Goal: Task Accomplishment & Management: Manage account settings

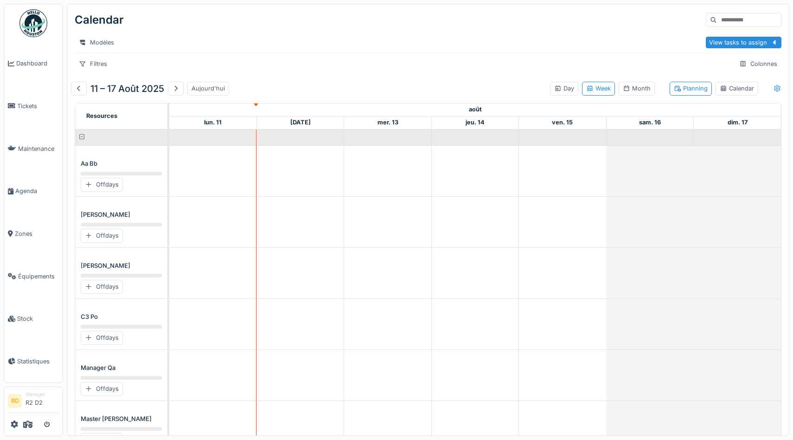
scroll to position [6, 0]
click at [30, 426] on icon at bounding box center [27, 423] width 9 height 7
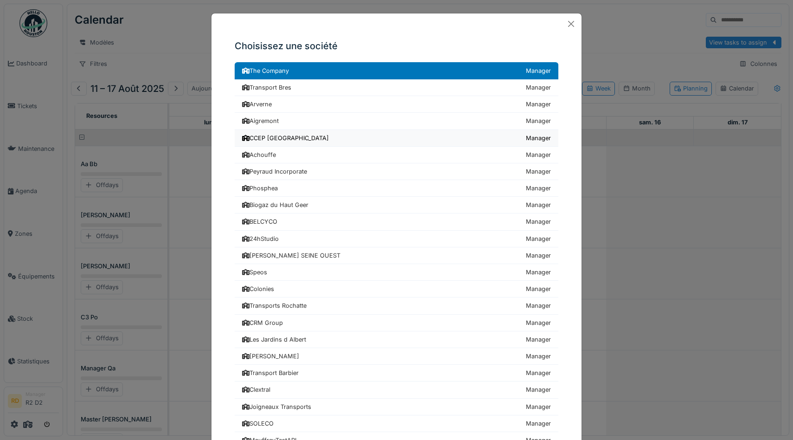
click at [275, 141] on div "CCEP [GEOGRAPHIC_DATA]" at bounding box center [285, 138] width 87 height 9
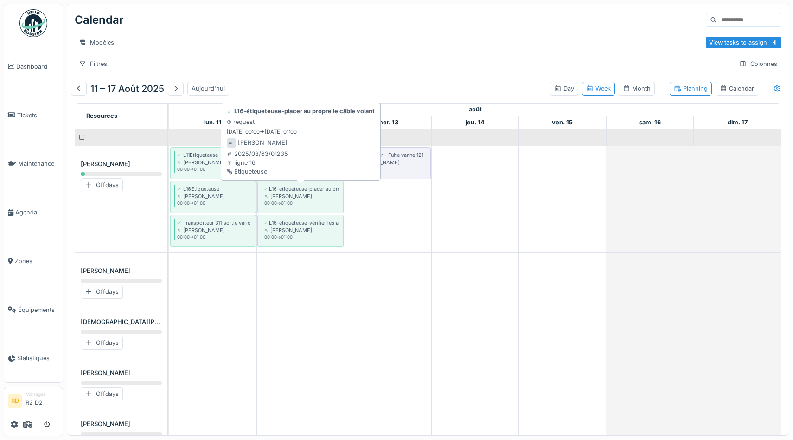
click at [321, 198] on div "Alain Leenders" at bounding box center [301, 195] width 75 height 7
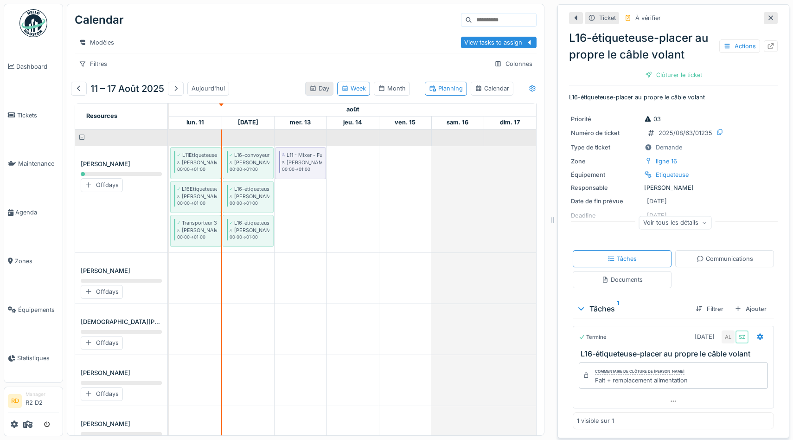
click at [315, 91] on div "Day" at bounding box center [319, 88] width 20 height 9
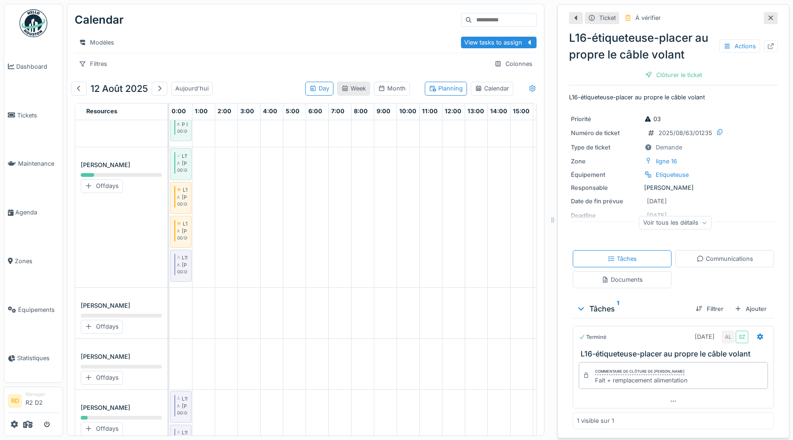
click at [357, 92] on div "Week" at bounding box center [353, 88] width 25 height 9
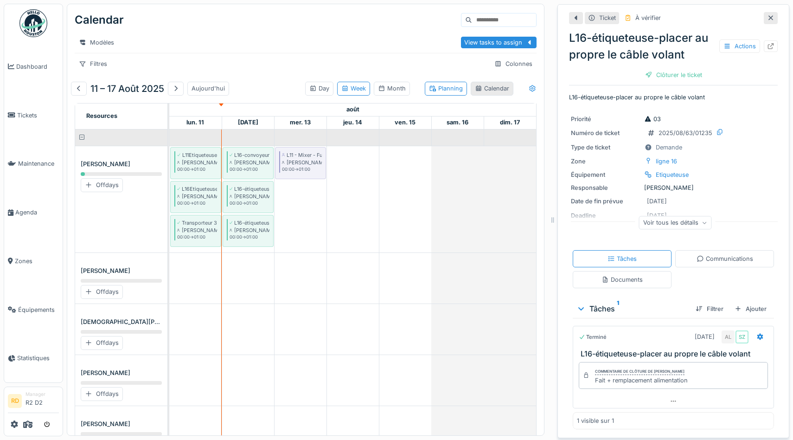
click at [491, 85] on div "Calendar" at bounding box center [492, 88] width 34 height 9
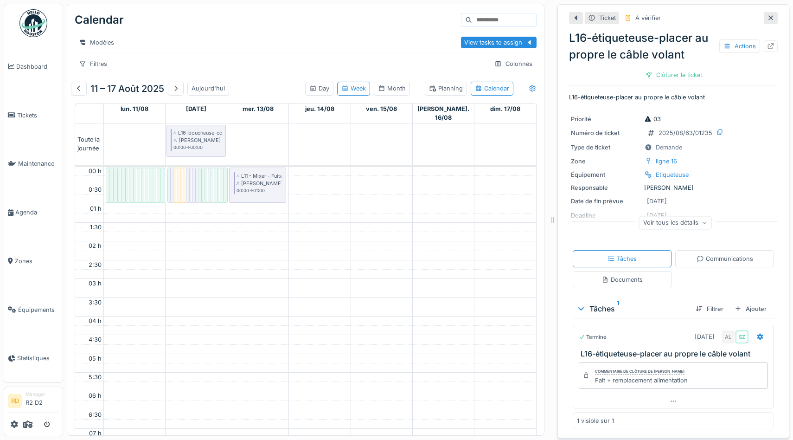
click at [208, 170] on link "L16-dépal-inspecter tôle de liaison table voie 2 P Lahaye 00:00 -> 01:00" at bounding box center [210, 184] width 5 height 35
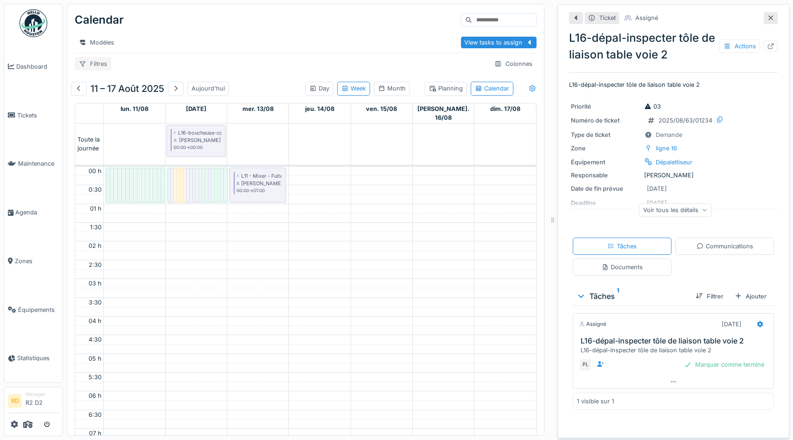
click at [98, 62] on div "Filtres" at bounding box center [93, 63] width 37 height 13
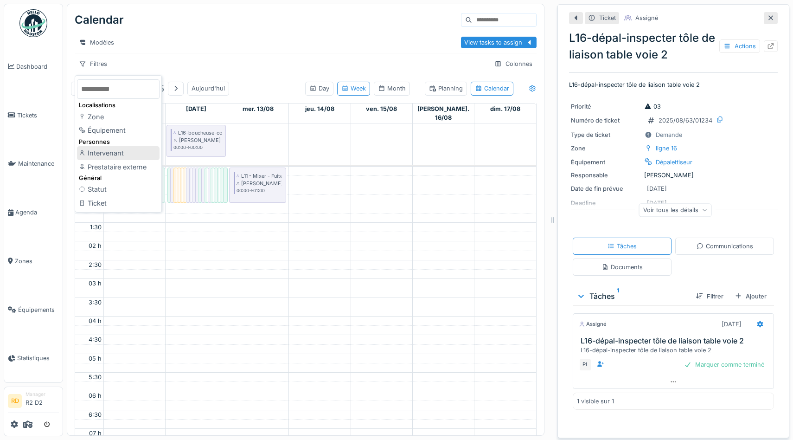
click at [107, 151] on div "Intervenant" at bounding box center [118, 153] width 83 height 14
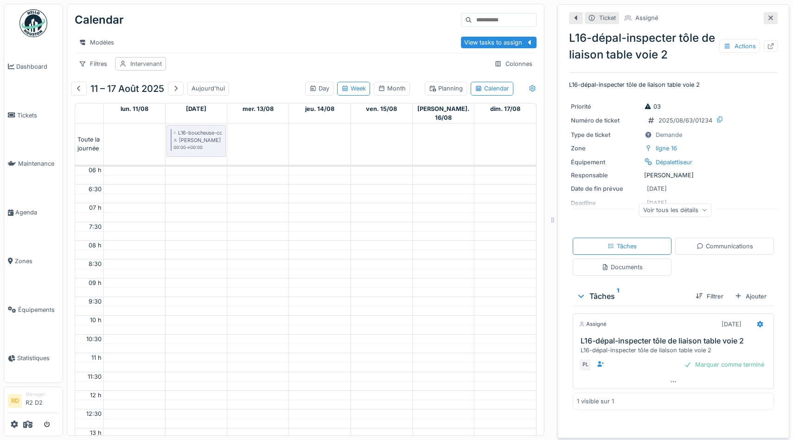
click at [130, 69] on div "Intervenant" at bounding box center [140, 63] width 51 height 13
click at [162, 147] on div "Intervenant" at bounding box center [147, 150] width 49 height 10
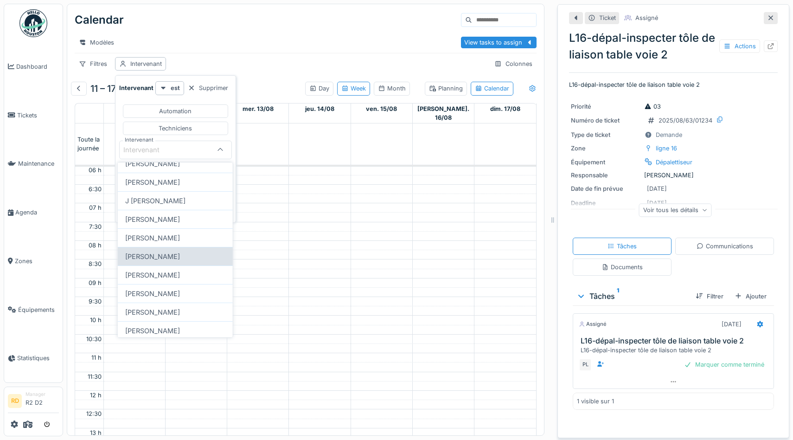
click at [156, 252] on div "Joseph Bodson" at bounding box center [175, 256] width 115 height 19
type input "****"
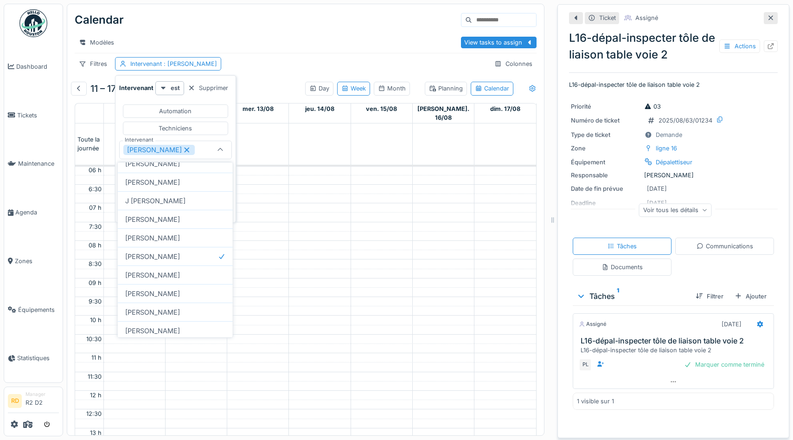
click at [269, 54] on div "Calendar Modèles View tasks to assign Filtres Intervenant : Joseph Bodson Colon…" at bounding box center [305, 41] width 477 height 74
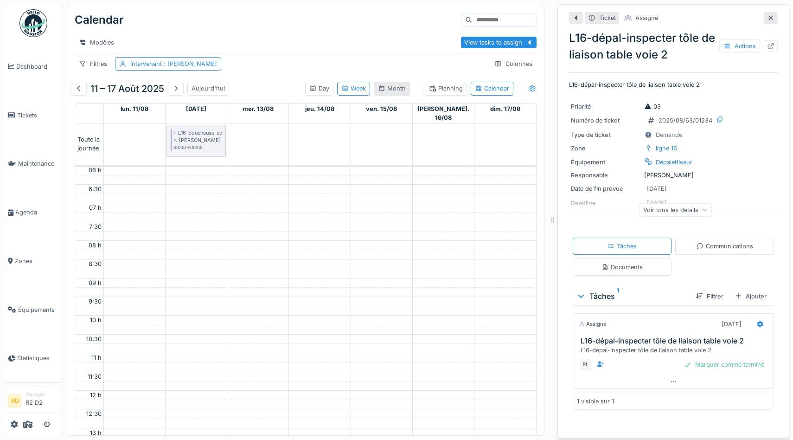
click at [384, 86] on icon at bounding box center [381, 88] width 5 height 6
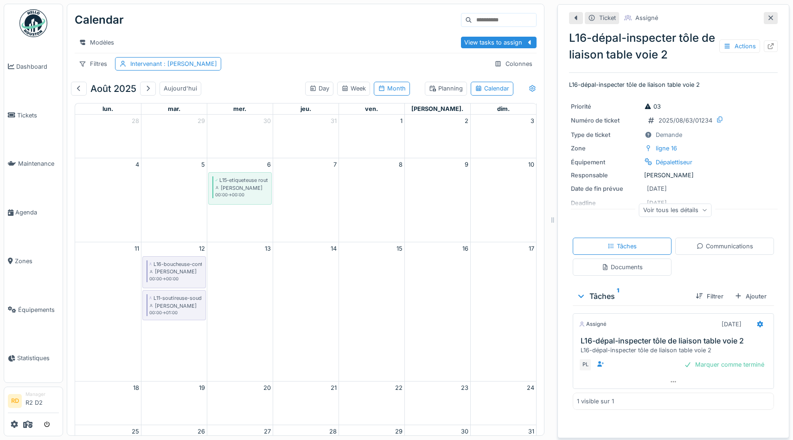
click at [443, 79] on div "Planning Calendar" at bounding box center [469, 88] width 96 height 21
click at [440, 89] on div "Planning" at bounding box center [446, 88] width 34 height 9
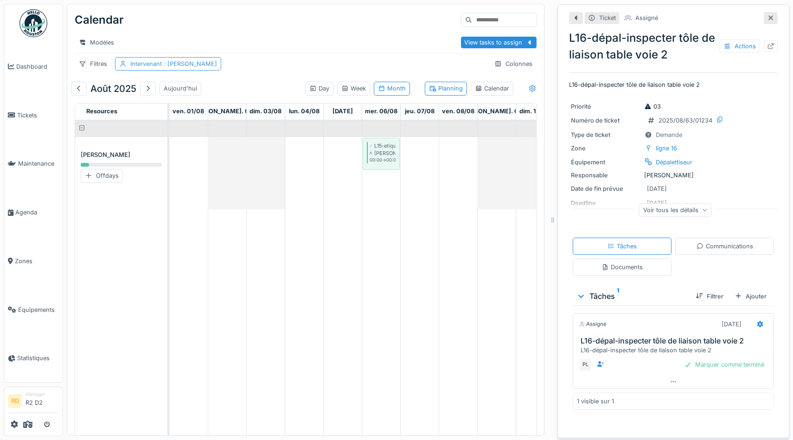
click at [157, 67] on div "Intervenant : Joseph Bodson" at bounding box center [173, 63] width 87 height 9
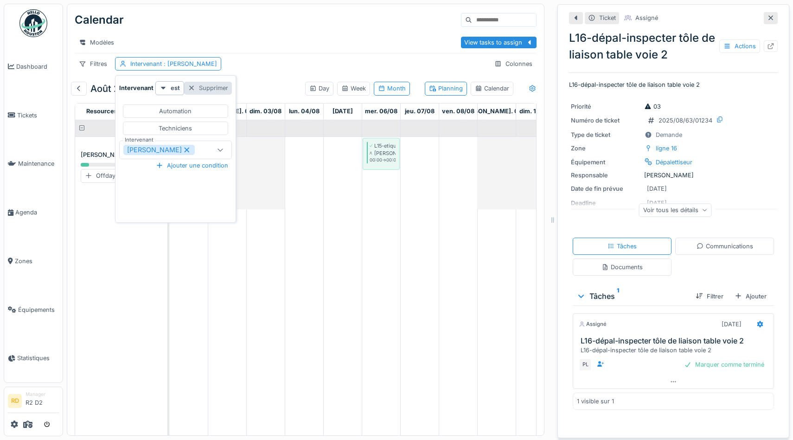
click at [199, 85] on div "Supprimer" at bounding box center [208, 88] width 48 height 13
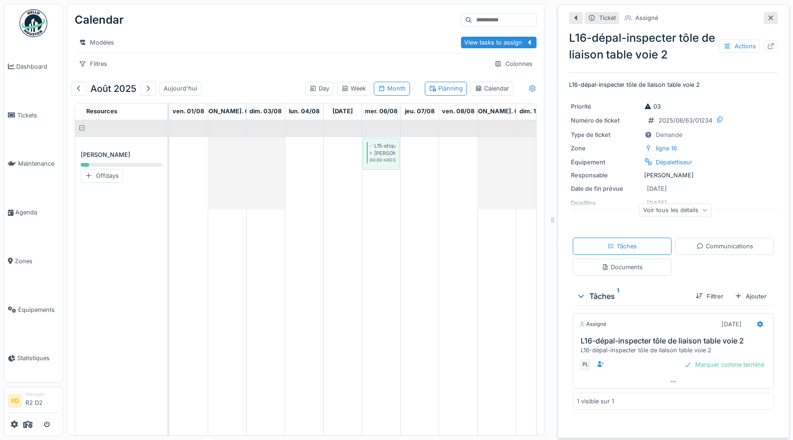
click at [773, 17] on icon at bounding box center [770, 18] width 7 height 6
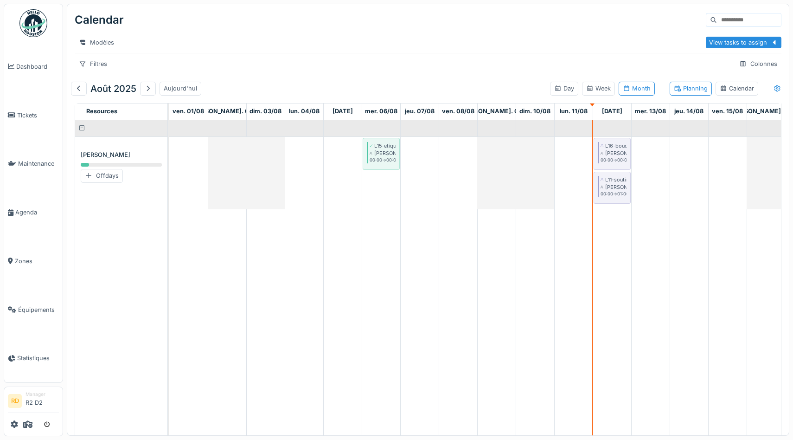
click at [736, 41] on div "View tasks to assign" at bounding box center [738, 42] width 58 height 9
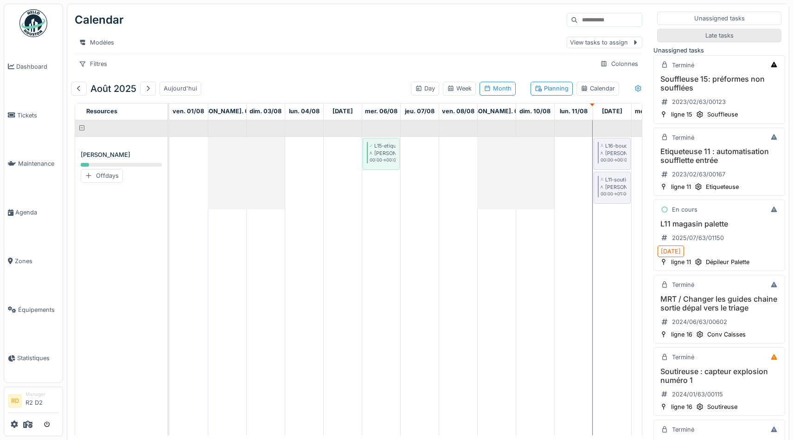
click at [725, 38] on div "Late tasks" at bounding box center [719, 35] width 28 height 9
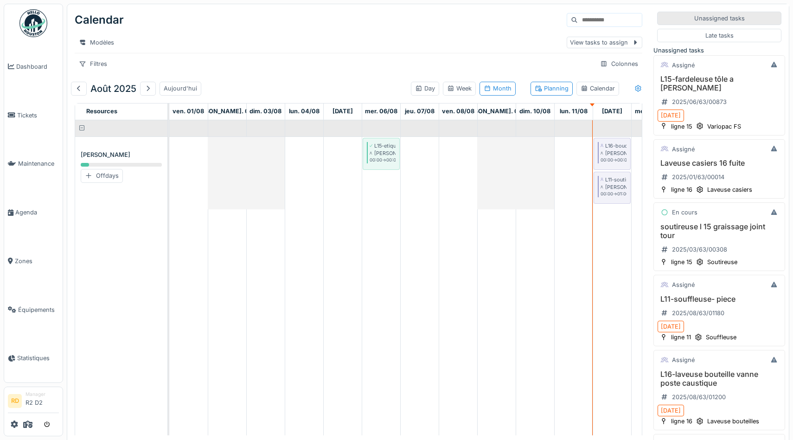
click at [723, 20] on div "Unassigned tasks" at bounding box center [719, 18] width 51 height 9
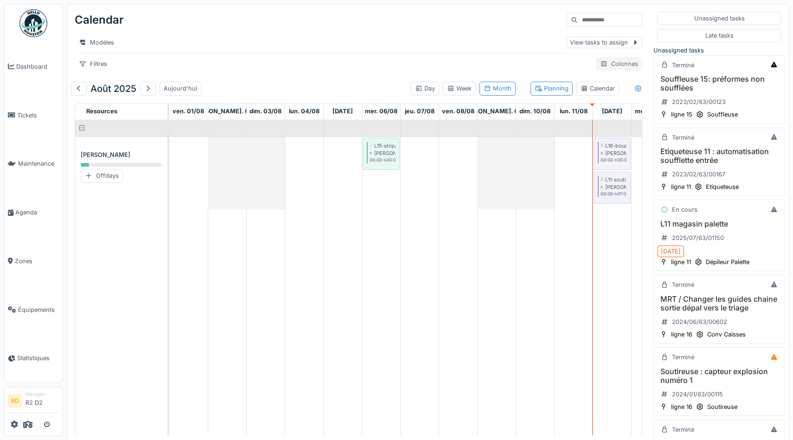
click at [611, 64] on div "Colonnes" at bounding box center [619, 63] width 46 height 13
click at [98, 66] on div "Filtres" at bounding box center [93, 63] width 37 height 13
click at [204, 46] on div "Modèles" at bounding box center [319, 42] width 488 height 13
click at [80, 127] on span at bounding box center [82, 128] width 6 height 6
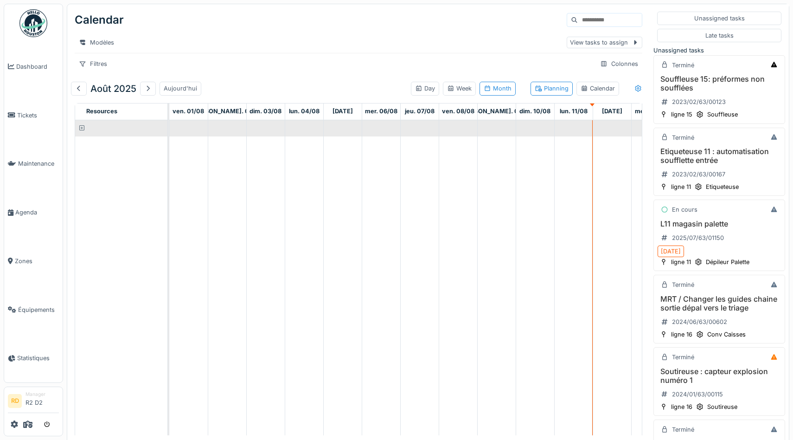
click at [81, 128] on span at bounding box center [82, 128] width 6 height 6
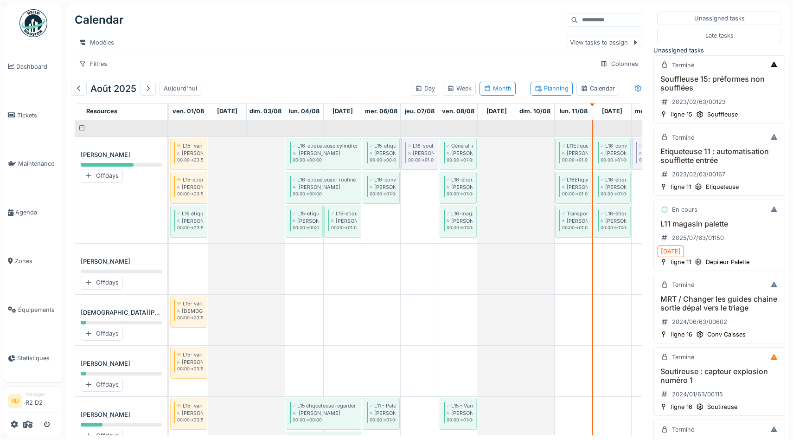
click at [80, 127] on span at bounding box center [82, 128] width 6 height 6
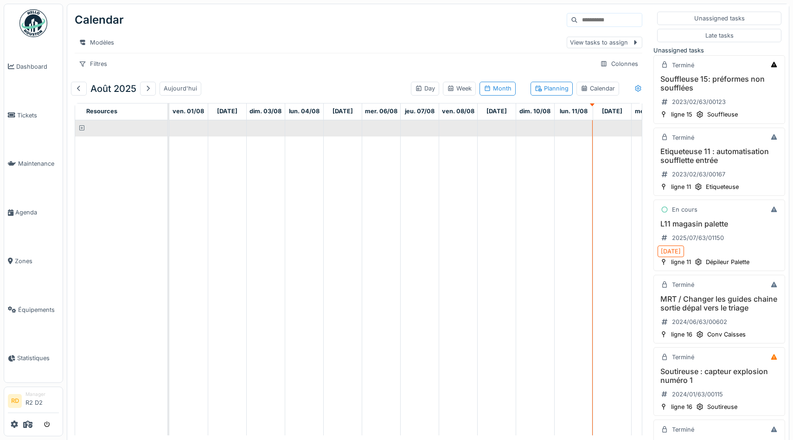
click at [83, 127] on span at bounding box center [82, 128] width 6 height 6
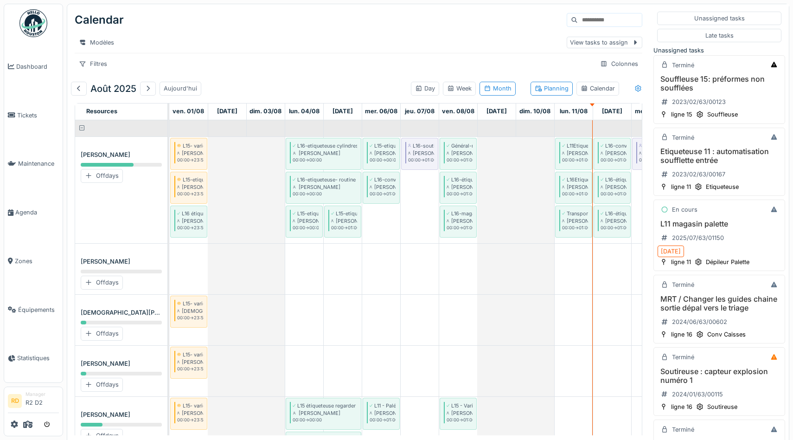
click at [83, 127] on span at bounding box center [82, 128] width 6 height 6
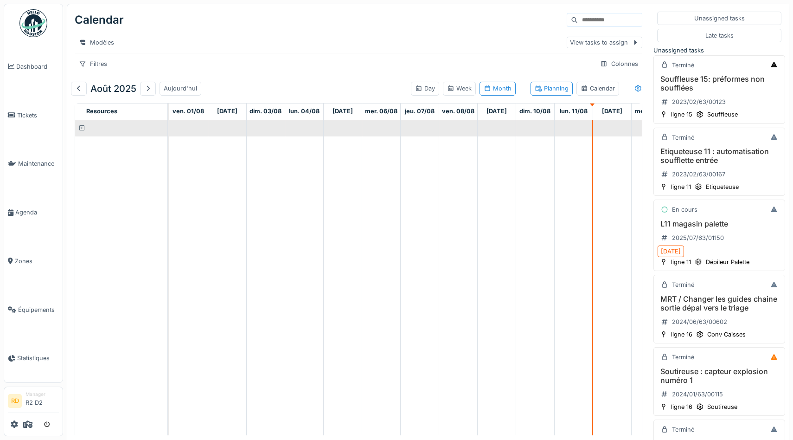
click at [83, 127] on span at bounding box center [82, 128] width 6 height 6
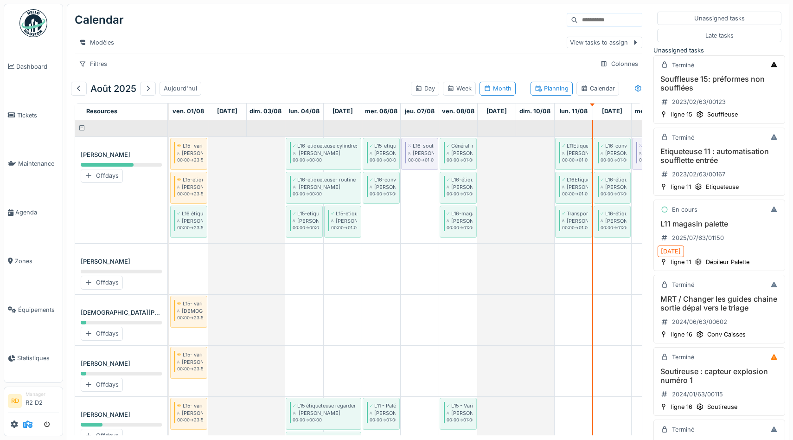
click at [28, 425] on icon at bounding box center [27, 423] width 9 height 7
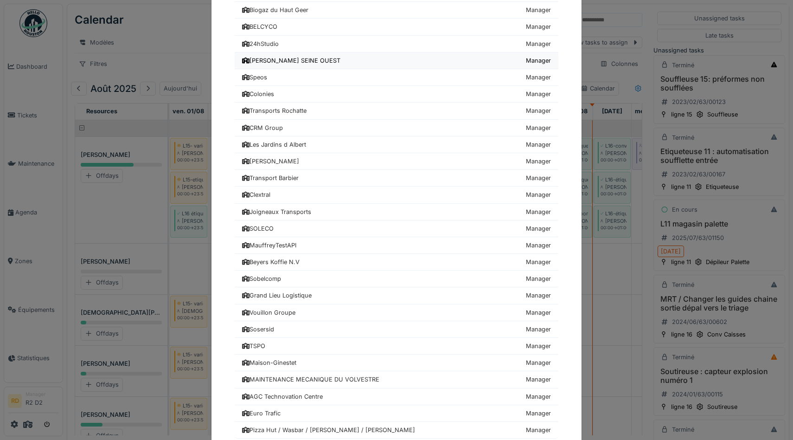
scroll to position [223, 0]
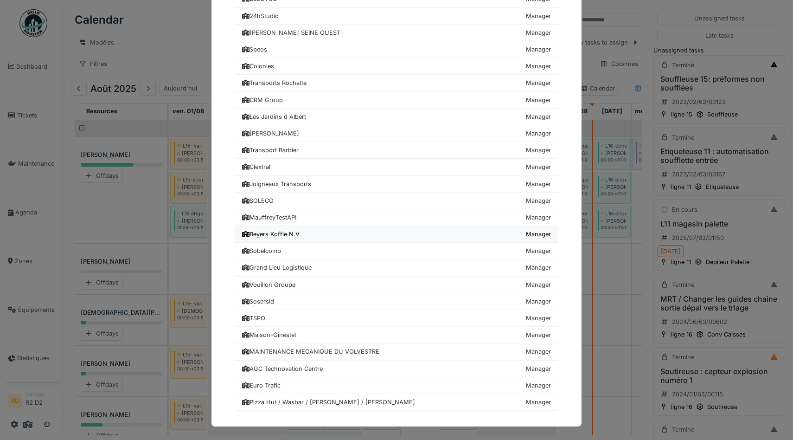
click at [269, 231] on div "Beyers Koffie N.V" at bounding box center [271, 234] width 58 height 9
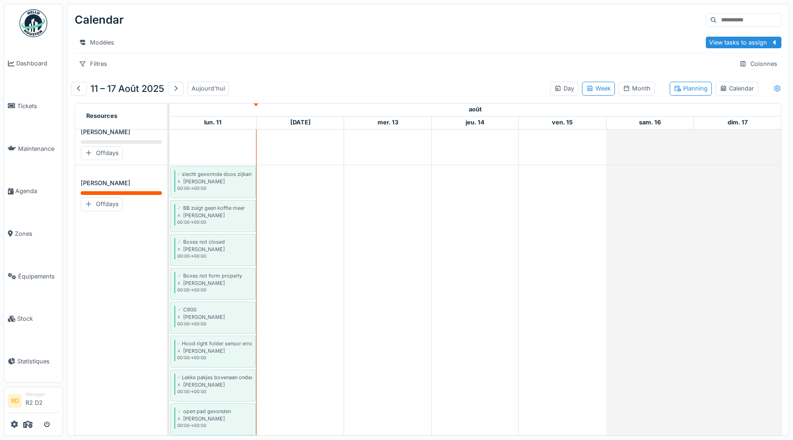
scroll to position [838, 0]
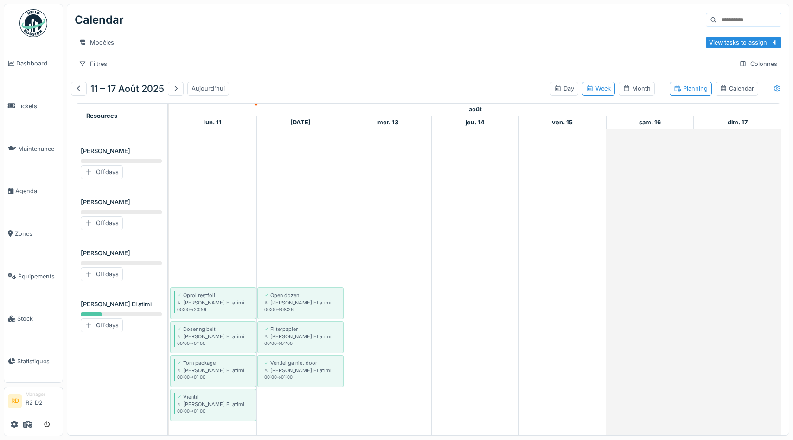
click at [774, 84] on div at bounding box center [777, 88] width 7 height 9
click at [746, 106] on div "Show unassigned" at bounding box center [742, 107] width 61 height 11
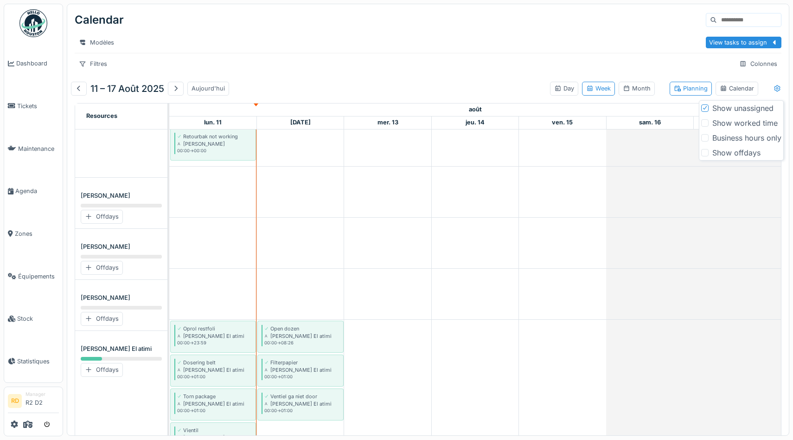
click at [748, 120] on div "Show worked time" at bounding box center [744, 122] width 65 height 11
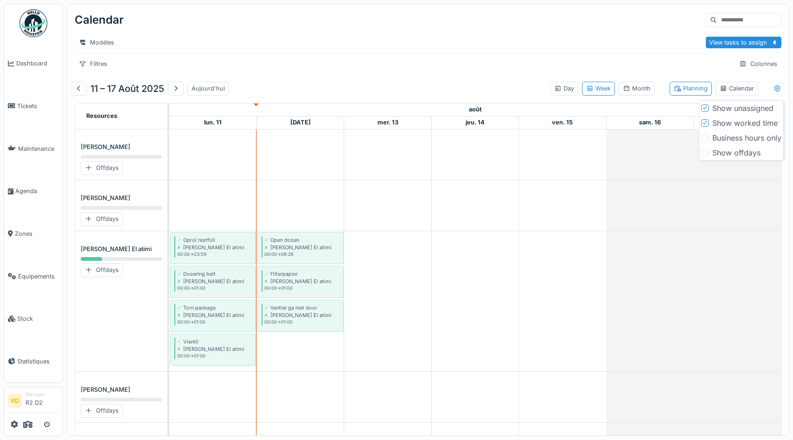
click at [731, 154] on div "Show offdays" at bounding box center [736, 152] width 48 height 11
click at [524, 26] on div "Calendar" at bounding box center [428, 20] width 707 height 24
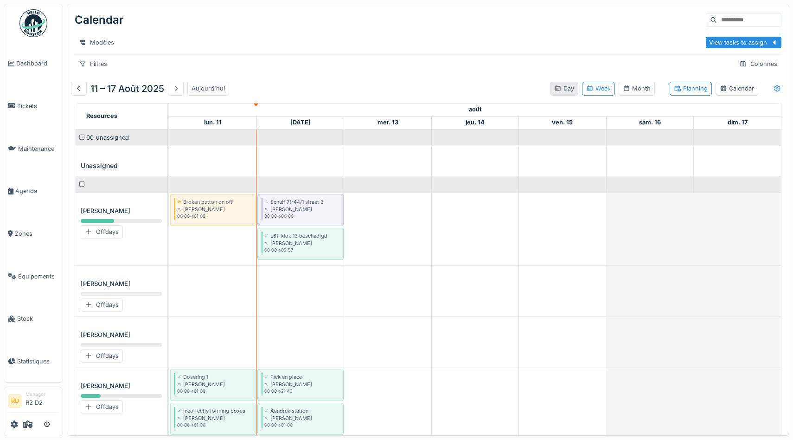
click at [560, 92] on div "Day" at bounding box center [564, 88] width 20 height 9
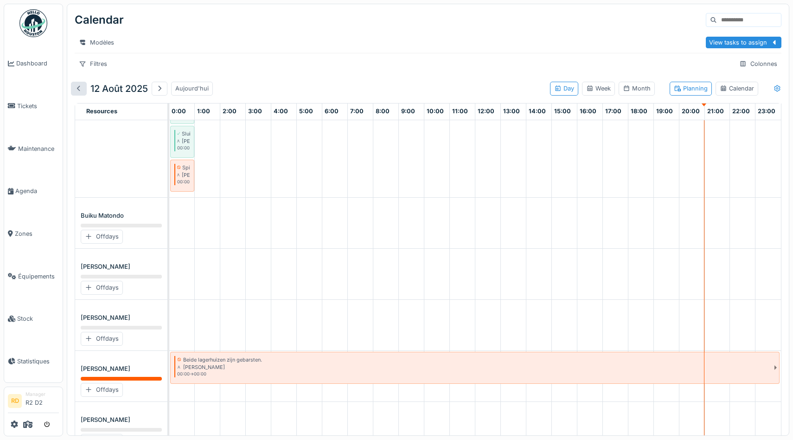
click at [81, 89] on div at bounding box center [78, 88] width 7 height 9
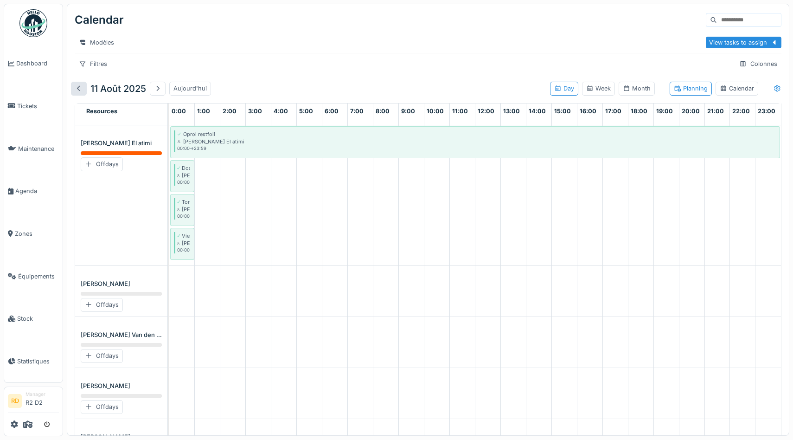
click at [79, 85] on div at bounding box center [78, 88] width 7 height 9
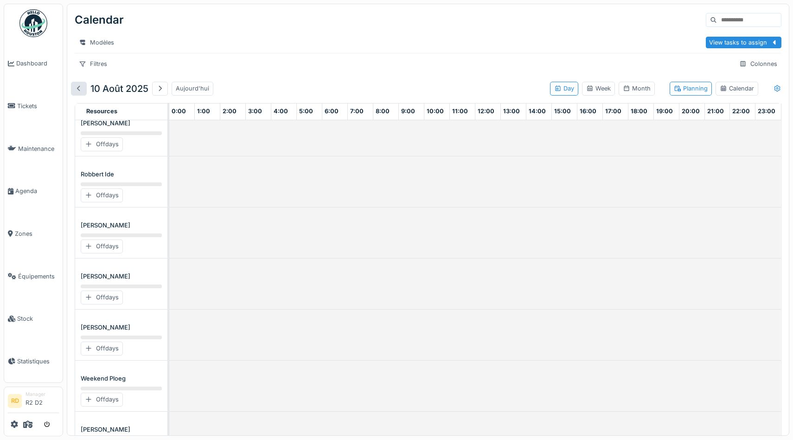
click at [79, 85] on div at bounding box center [78, 88] width 7 height 9
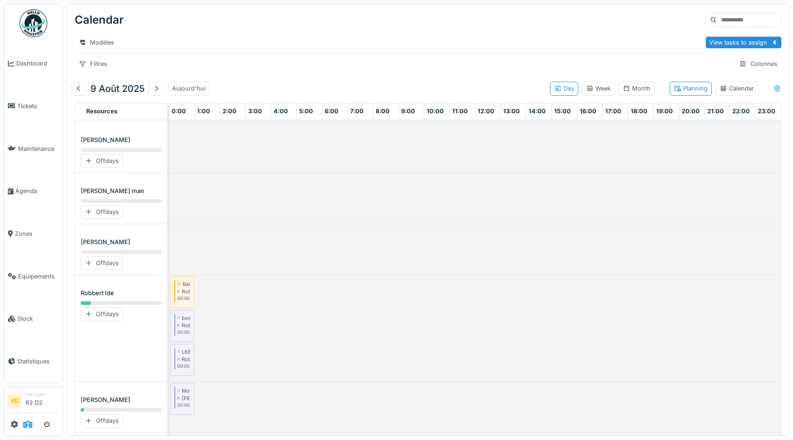
click at [28, 422] on icon at bounding box center [27, 423] width 9 height 7
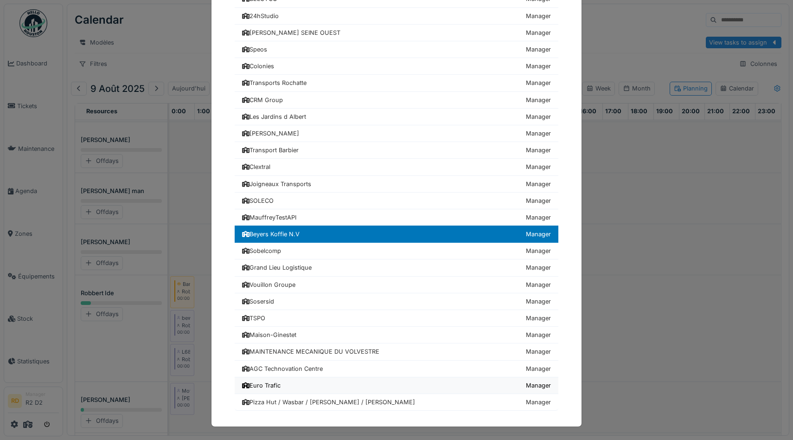
click at [269, 384] on div "Euro Trafic" at bounding box center [261, 385] width 38 height 9
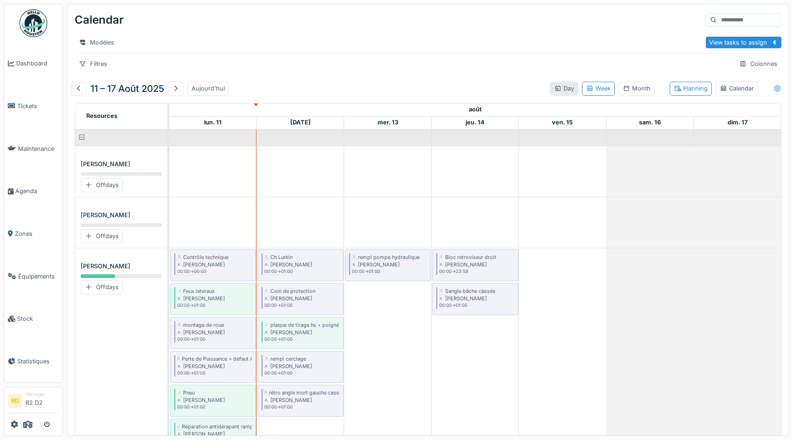
click at [566, 91] on div "Day" at bounding box center [564, 88] width 20 height 9
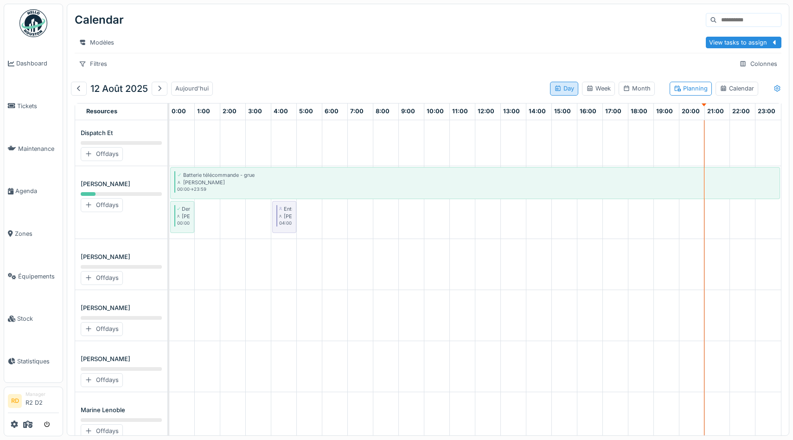
scroll to position [118, 0]
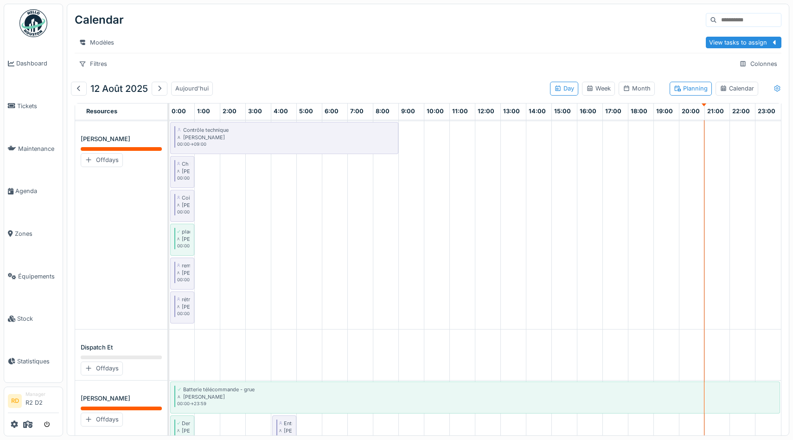
click at [775, 89] on icon at bounding box center [777, 88] width 7 height 6
click at [731, 122] on div "Show worked time" at bounding box center [744, 122] width 65 height 11
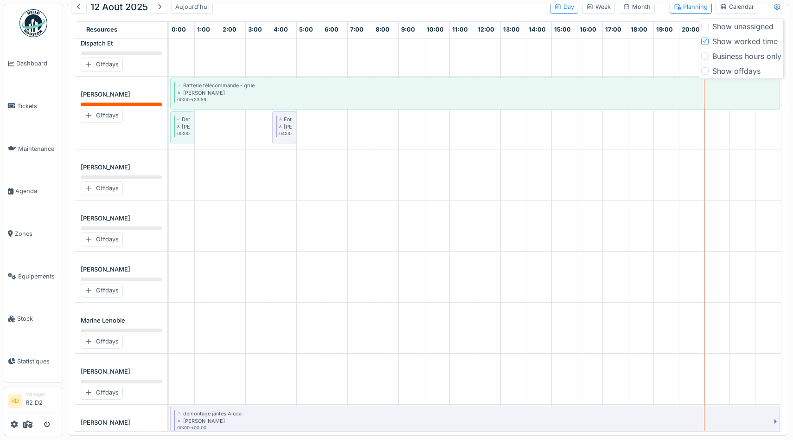
scroll to position [546, 0]
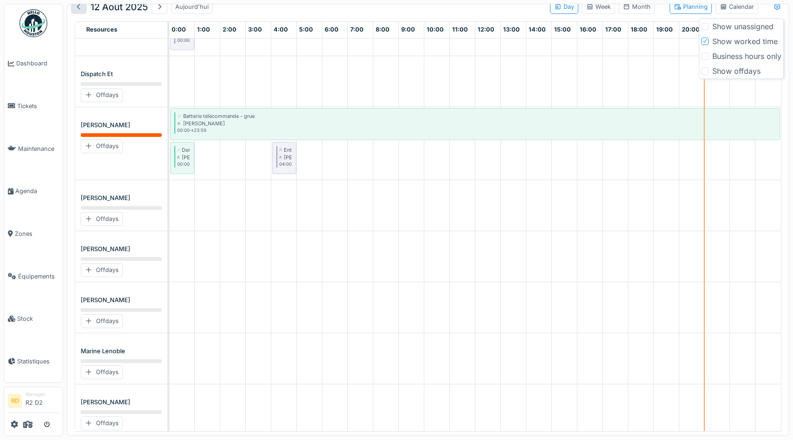
click at [82, 8] on div at bounding box center [78, 6] width 7 height 9
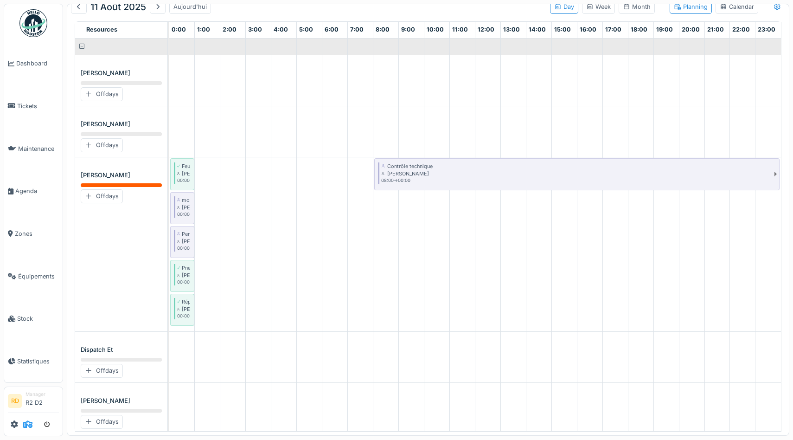
click at [29, 422] on icon at bounding box center [27, 423] width 9 height 7
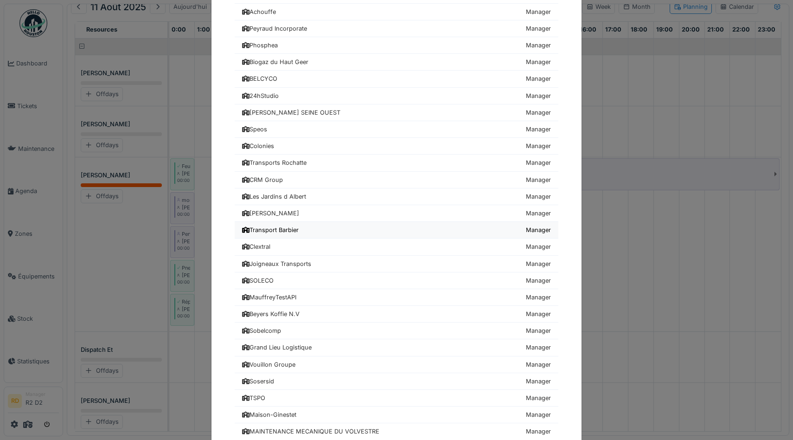
click at [288, 228] on div "Transport Barbier" at bounding box center [270, 229] width 57 height 9
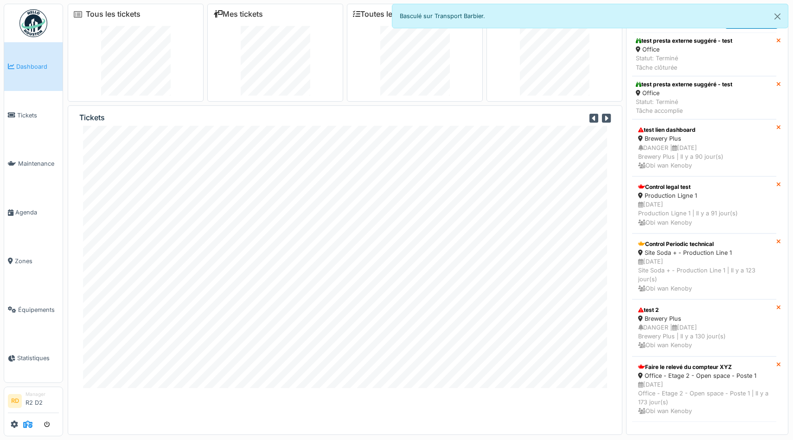
click at [26, 423] on icon at bounding box center [27, 423] width 9 height 7
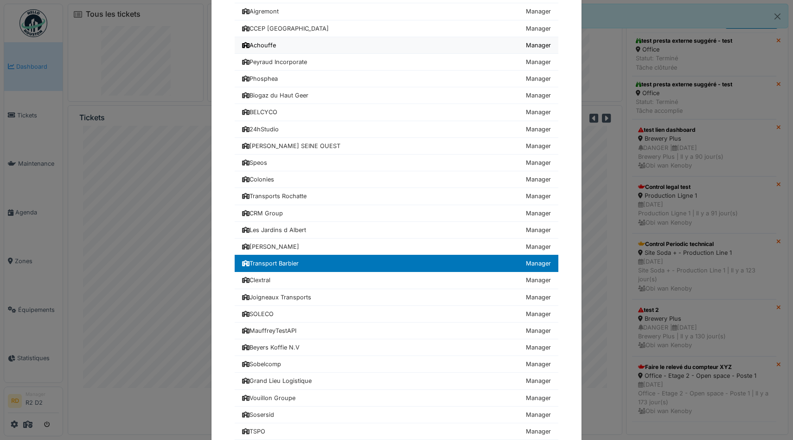
scroll to position [223, 0]
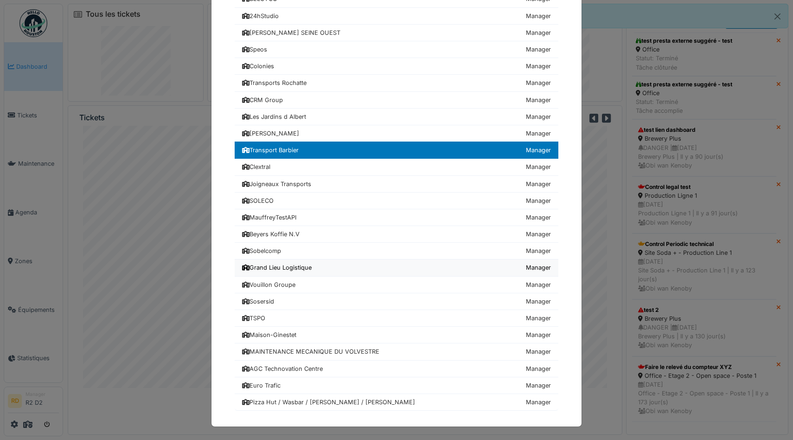
click at [266, 269] on div "Grand Lieu Logistique" at bounding box center [277, 267] width 70 height 9
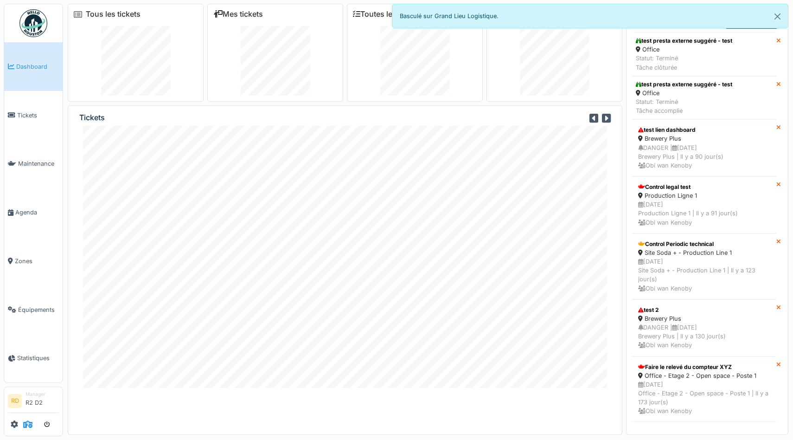
click at [29, 425] on icon at bounding box center [27, 423] width 9 height 7
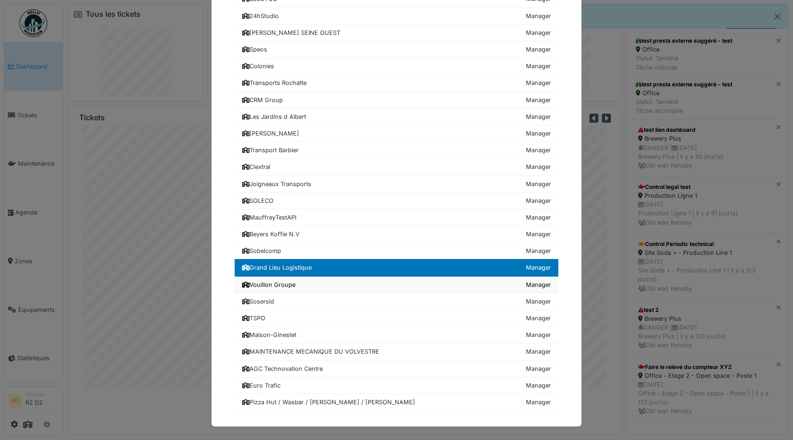
click at [288, 282] on div "Vouillon Groupe" at bounding box center [268, 284] width 53 height 9
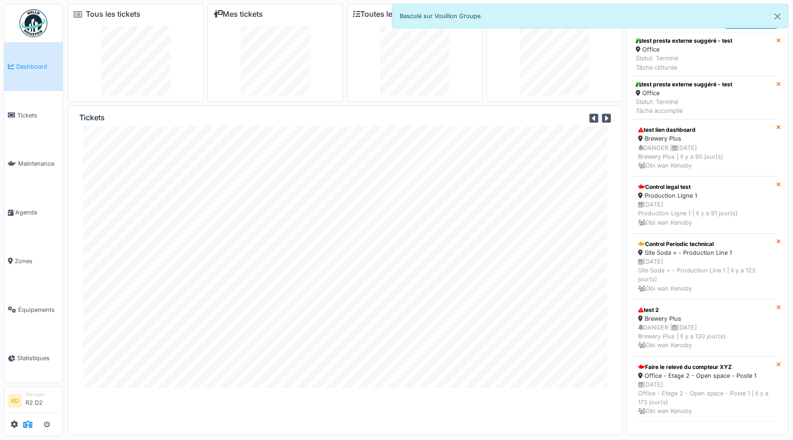
click at [26, 423] on icon at bounding box center [27, 423] width 9 height 7
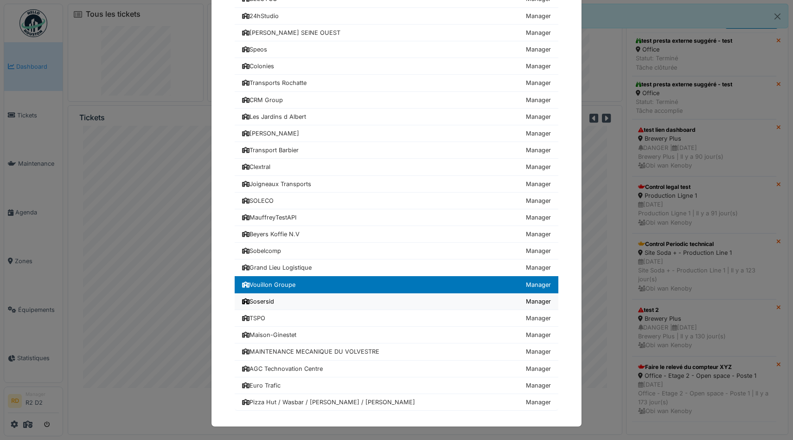
click at [269, 301] on div "Sosersid" at bounding box center [258, 301] width 32 height 9
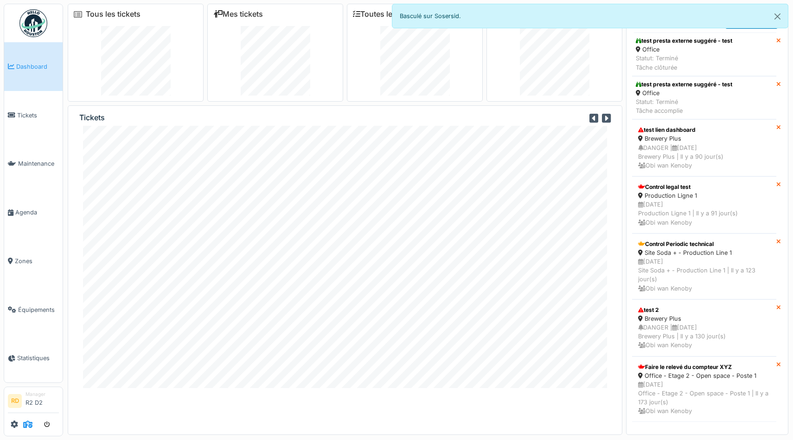
click at [28, 424] on icon at bounding box center [27, 423] width 9 height 7
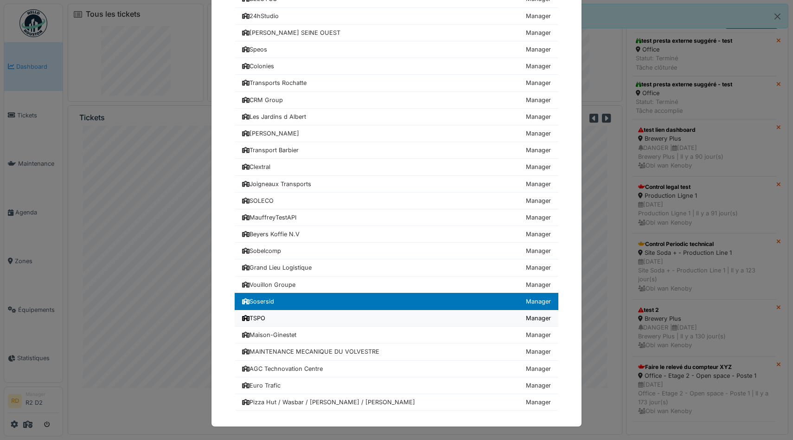
click at [264, 320] on div "TSPO" at bounding box center [253, 318] width 23 height 9
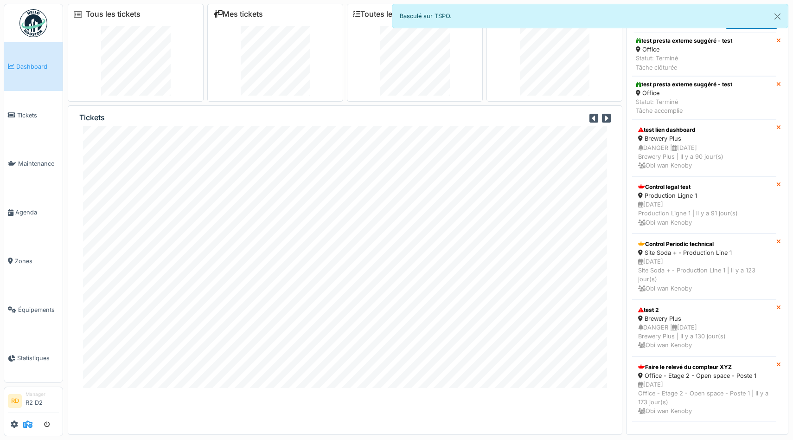
click at [29, 424] on icon at bounding box center [27, 423] width 9 height 7
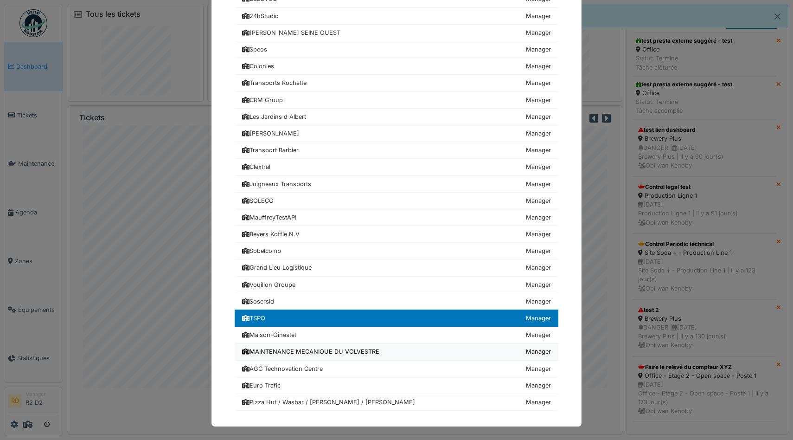
click at [271, 353] on div "MAINTENANCE MECANIQUE DU VOLVESTRE" at bounding box center [310, 351] width 137 height 9
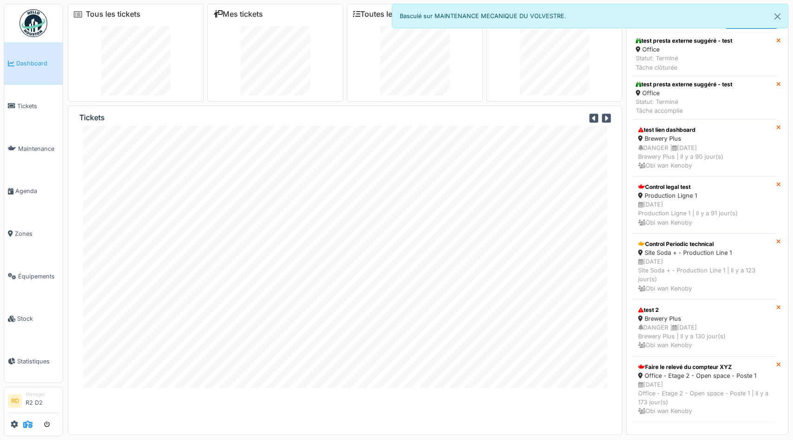
click at [28, 425] on icon at bounding box center [27, 423] width 9 height 7
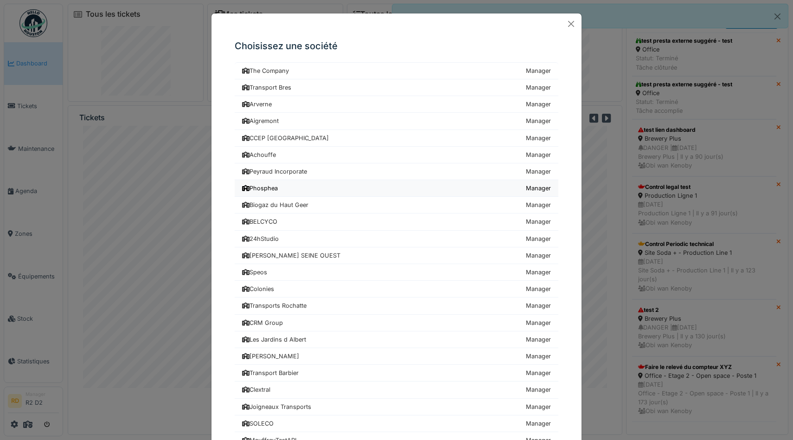
click at [262, 192] on div "Phosphea" at bounding box center [260, 188] width 36 height 9
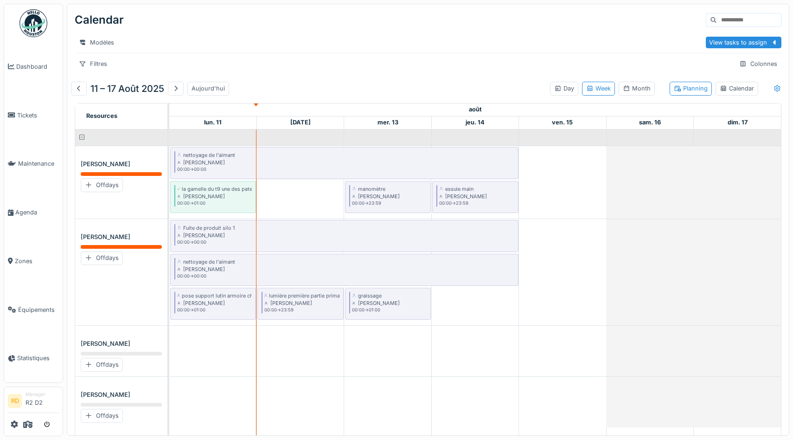
scroll to position [0, 0]
click at [563, 86] on div "Day" at bounding box center [564, 87] width 20 height 9
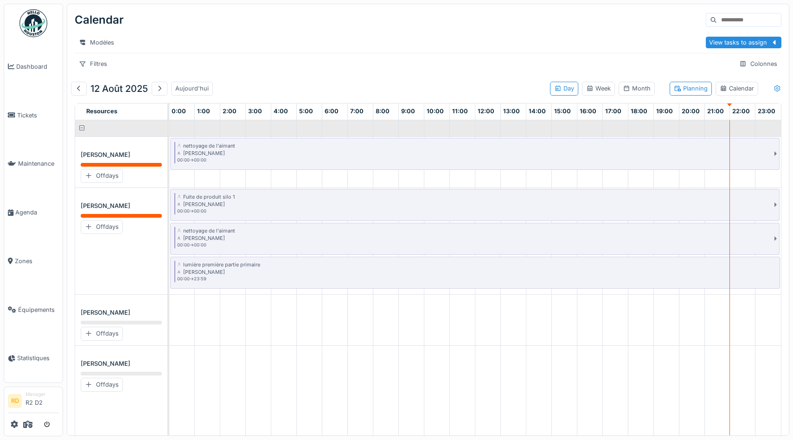
click at [781, 91] on div at bounding box center [777, 88] width 7 height 9
click at [733, 125] on div "Show worked time" at bounding box center [744, 122] width 65 height 11
click at [734, 104] on div "Show unassigned" at bounding box center [742, 107] width 61 height 11
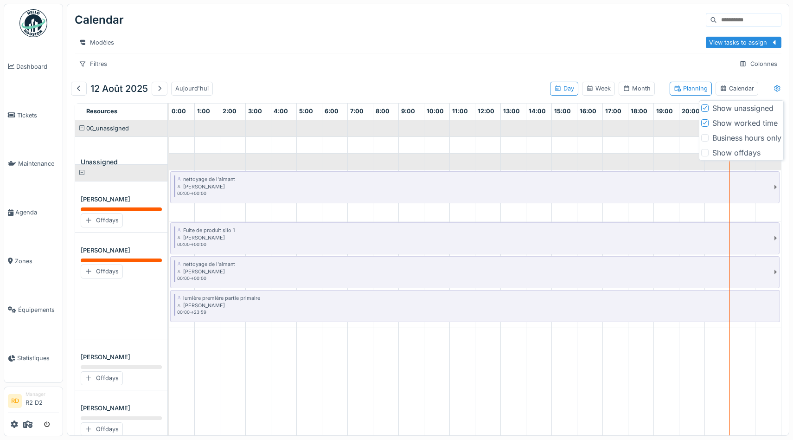
click at [731, 110] on div "Show unassigned" at bounding box center [742, 107] width 61 height 11
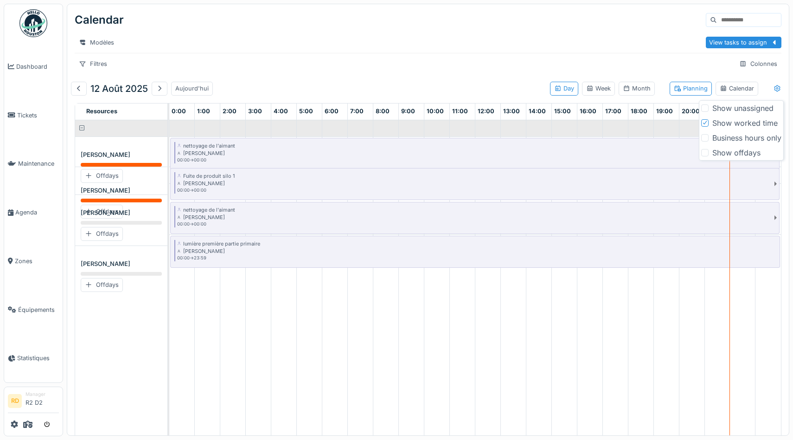
click at [727, 121] on div "Show worked time" at bounding box center [744, 122] width 65 height 11
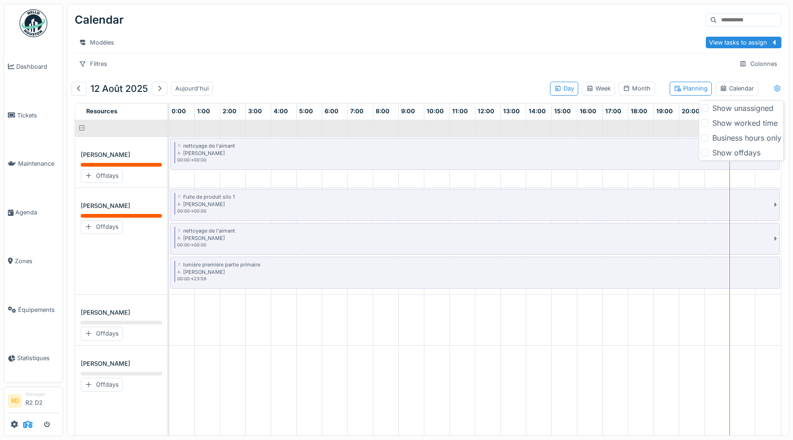
click at [31, 421] on icon at bounding box center [27, 423] width 9 height 7
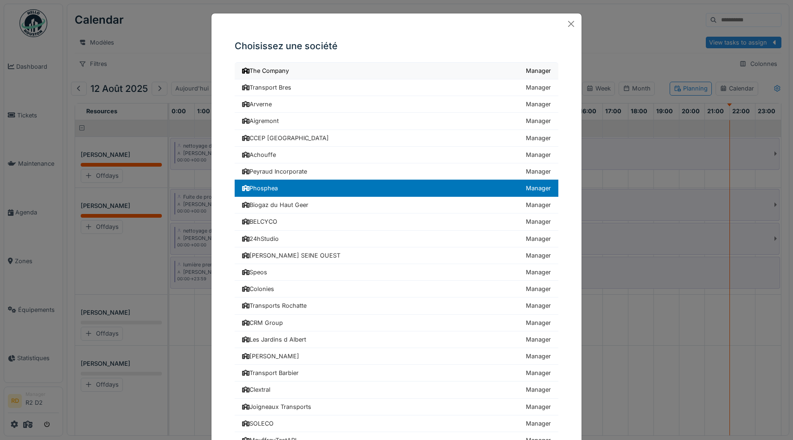
click at [271, 69] on div "The Company" at bounding box center [265, 70] width 47 height 9
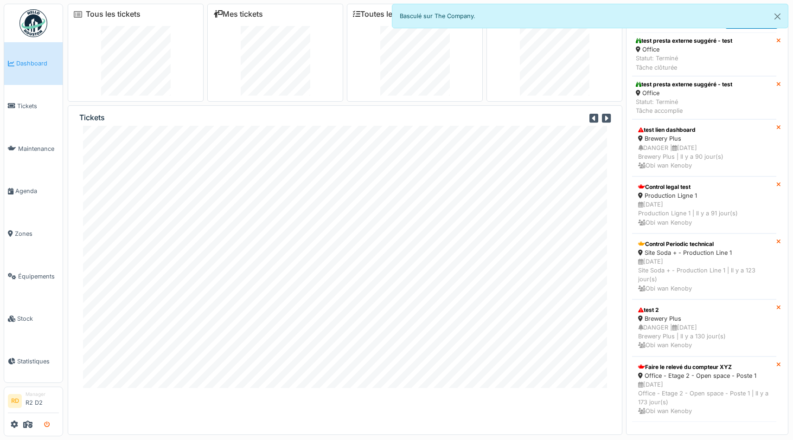
click at [47, 422] on icon "submit" at bounding box center [47, 425] width 6 height 6
